Goal: Task Accomplishment & Management: Complete application form

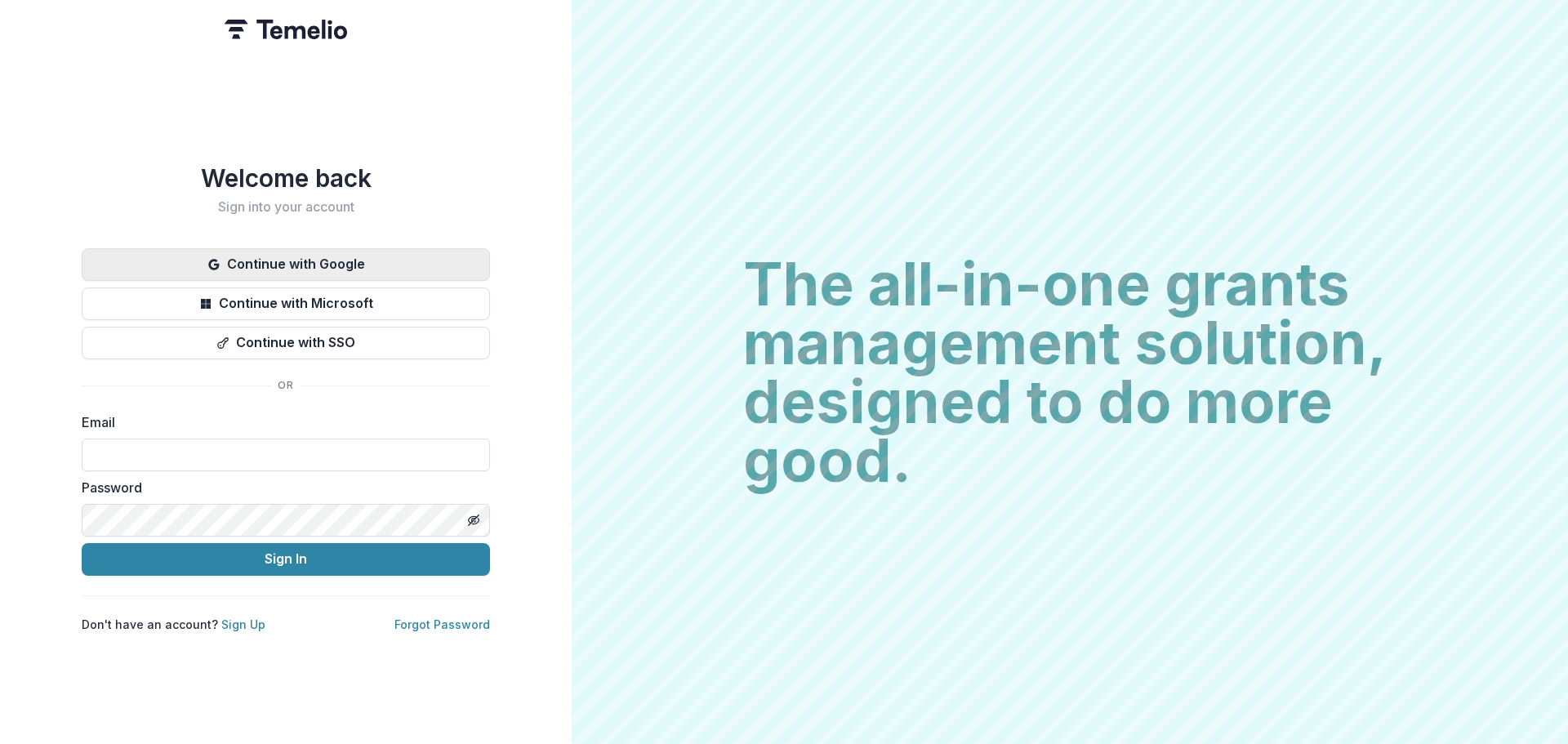
drag, startPoint x: 315, startPoint y: 258, endPoint x: 234, endPoint y: 249, distance: 81.5
click at [234, 249] on button "Continue with Google" at bounding box center [287, 264] width 409 height 33
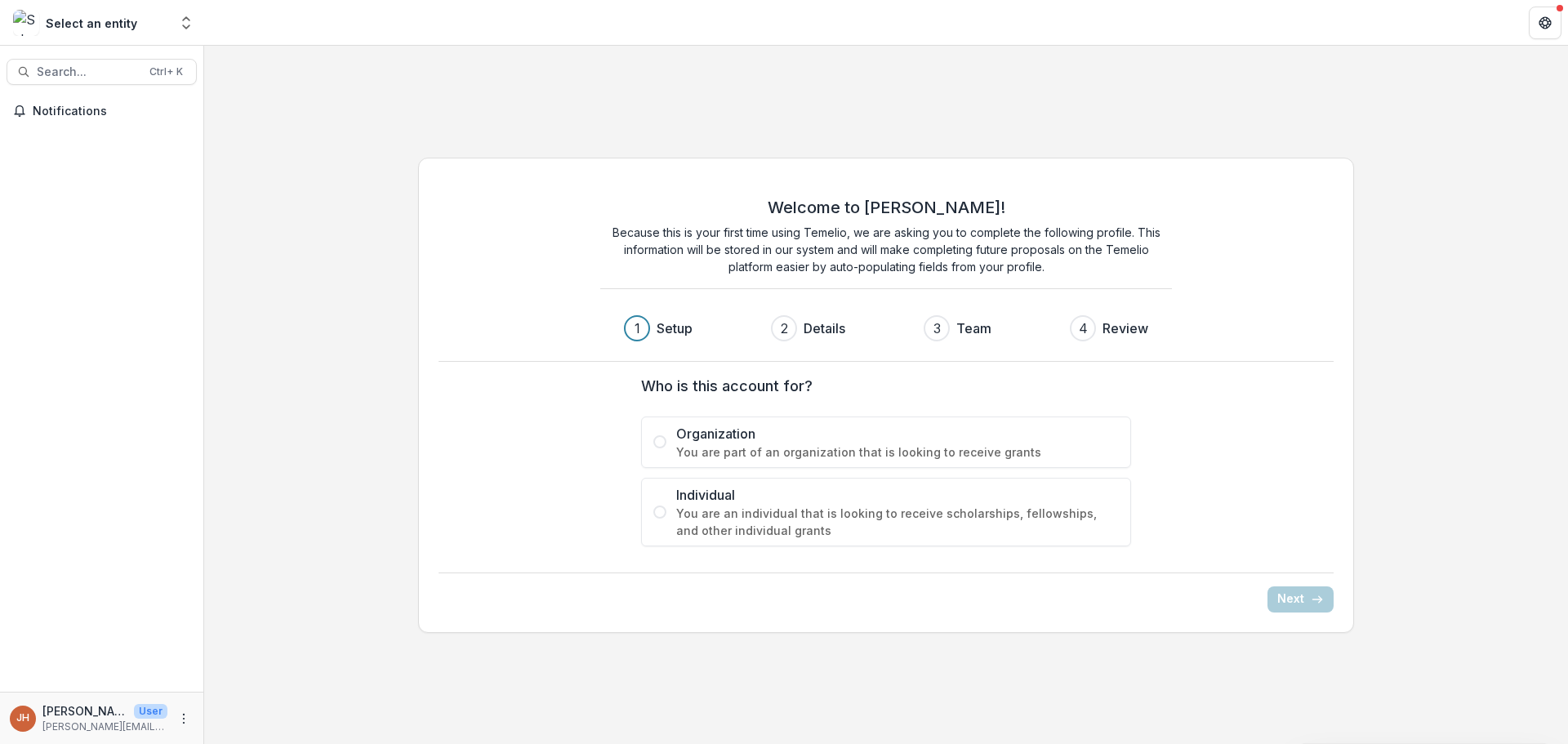
click at [668, 438] on label "Organization You are part of an organization that is looking to receive grants" at bounding box center [886, 442] width 490 height 51
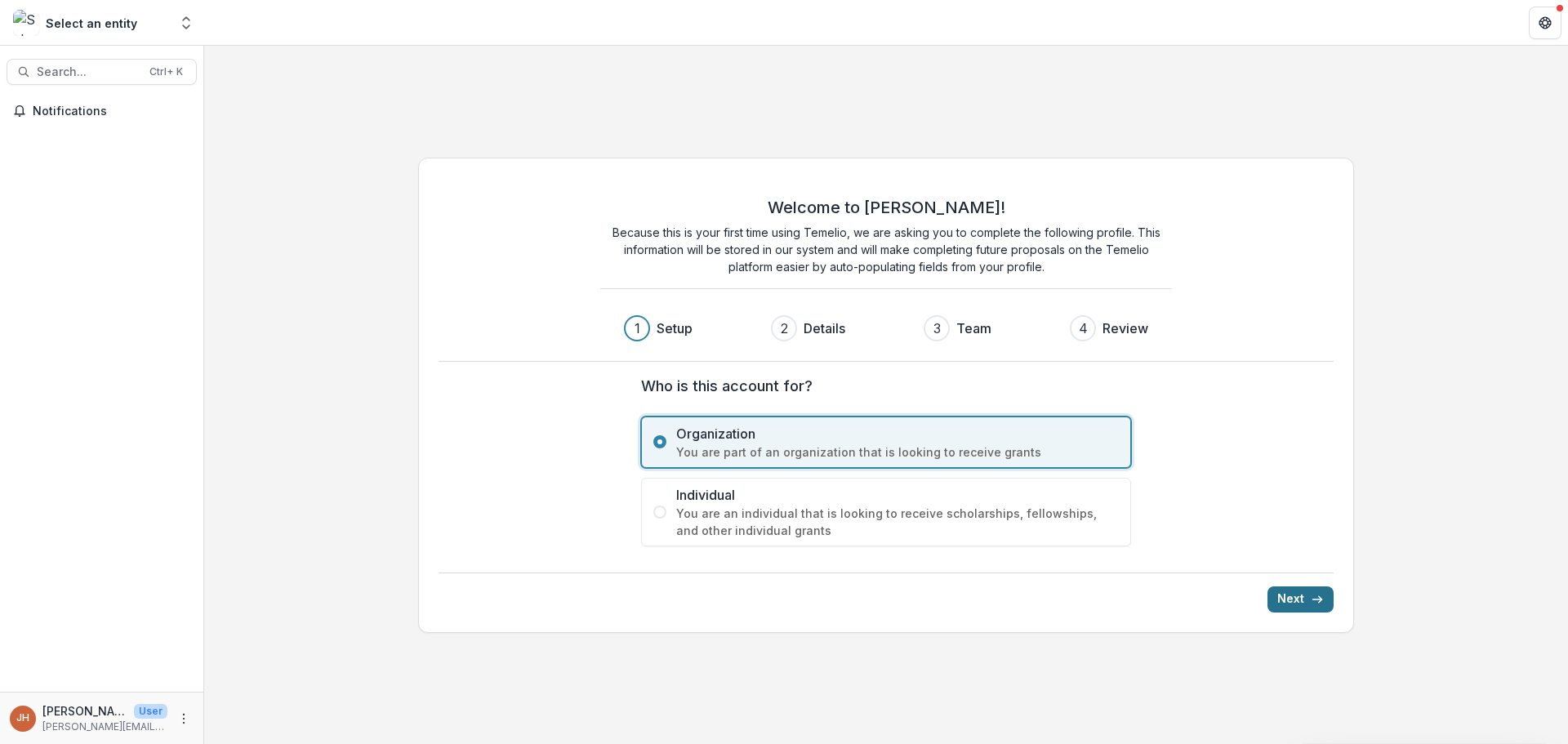
click at [1292, 596] on button "Next" at bounding box center [1300, 599] width 66 height 26
